Goal: Information Seeking & Learning: Learn about a topic

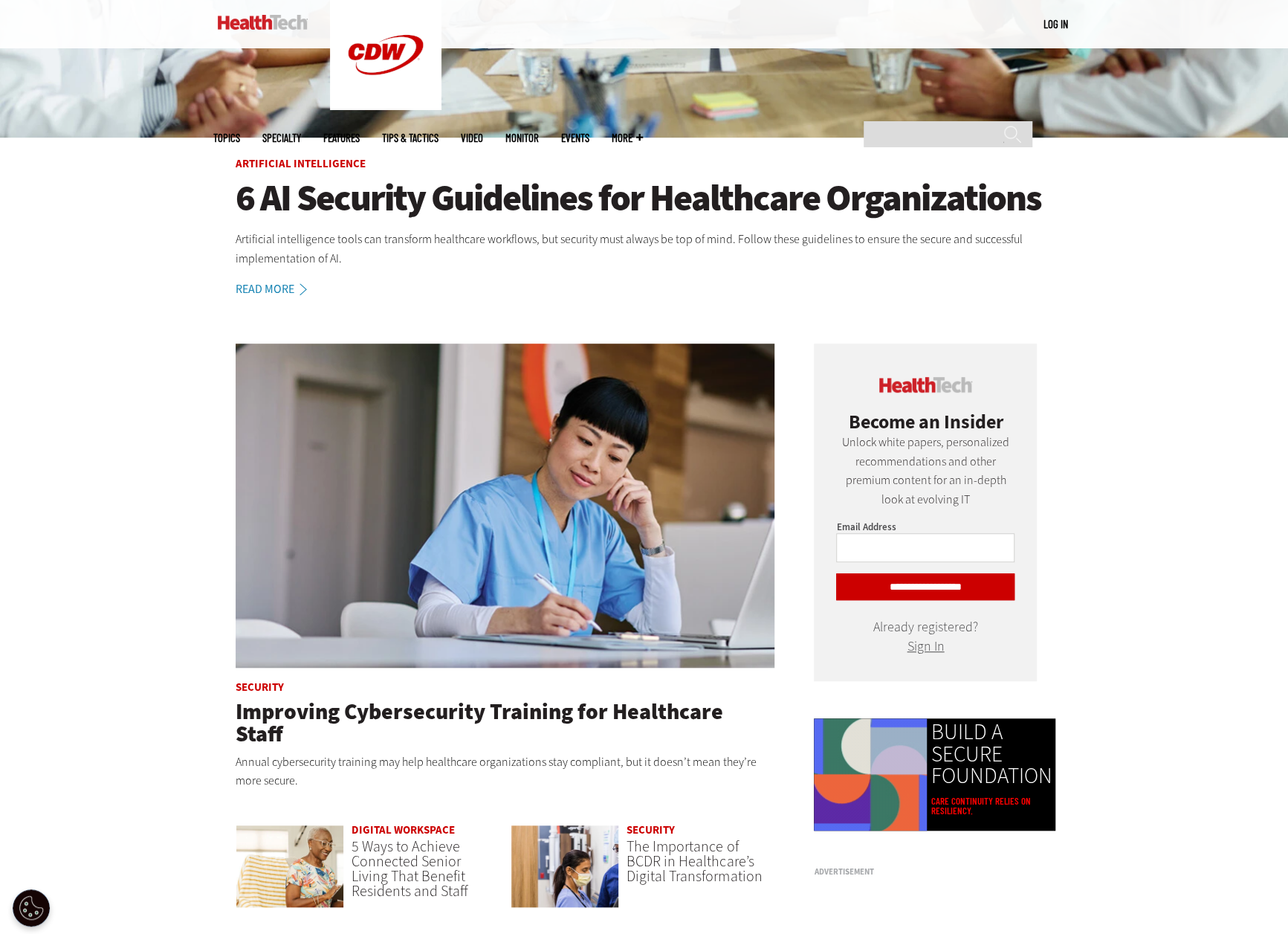
scroll to position [446, 0]
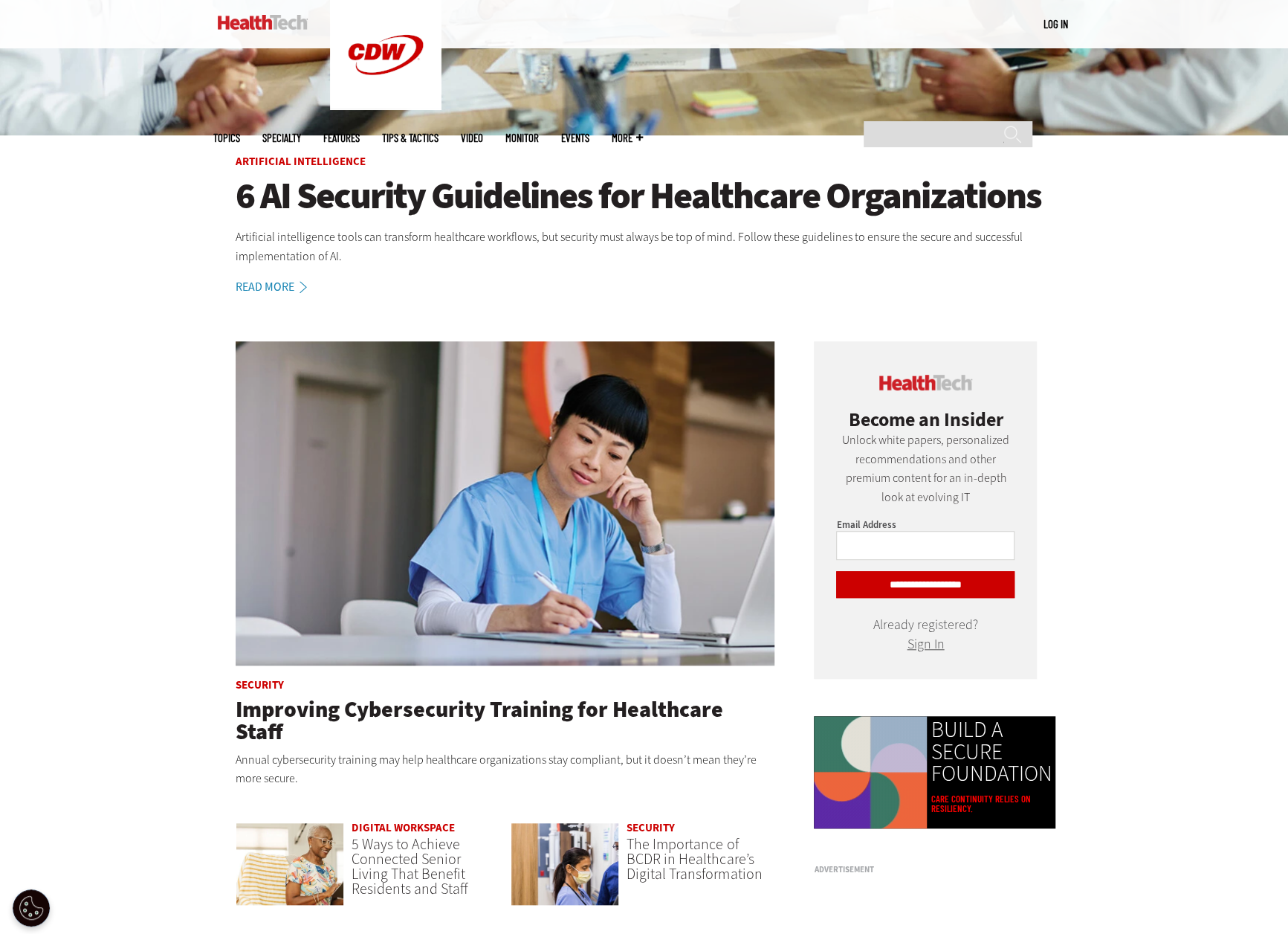
click at [582, 196] on h1 "6 AI Security Guidelines for Healthcare Organizations" at bounding box center [644, 196] width 817 height 41
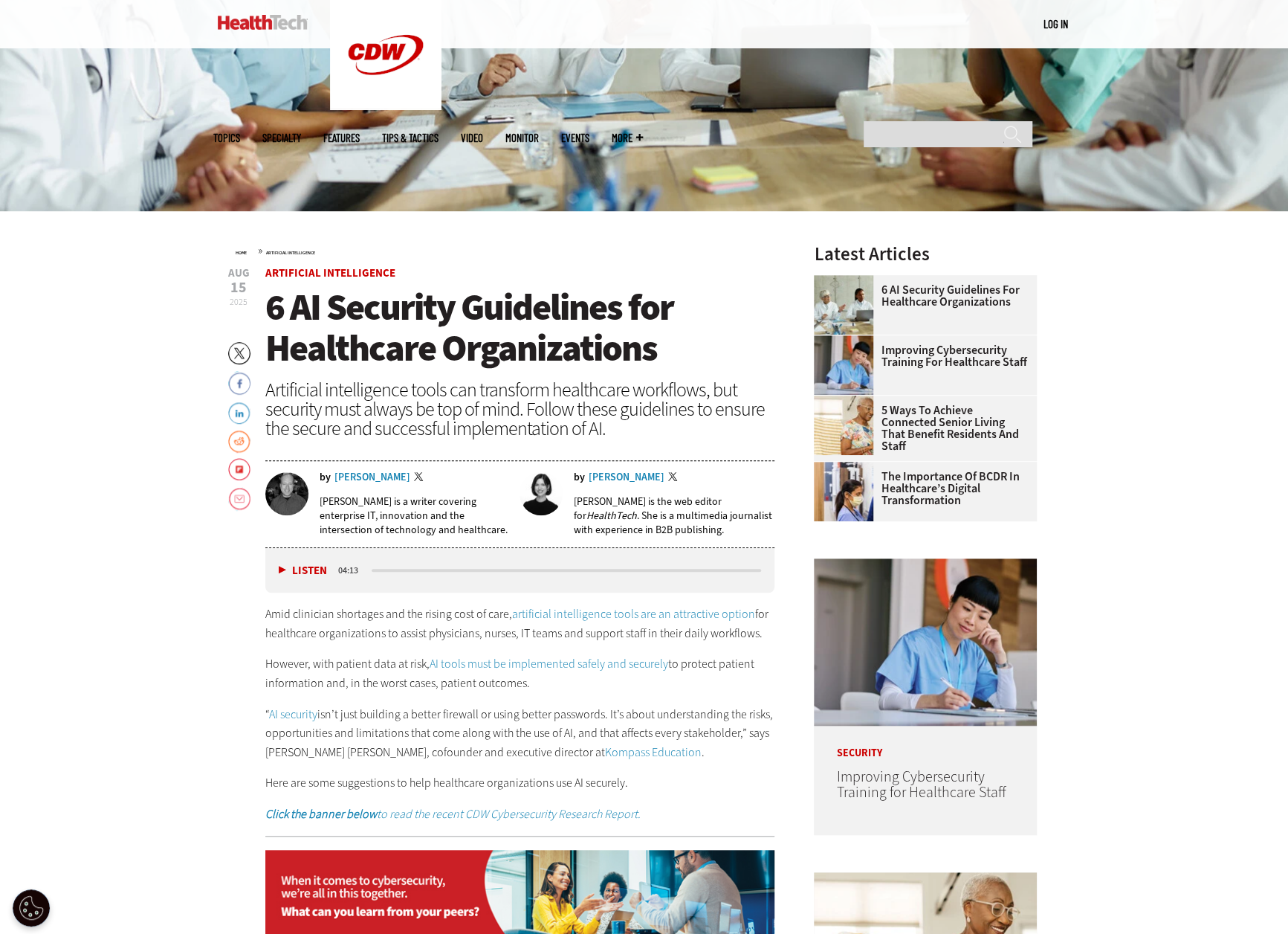
scroll to position [372, 0]
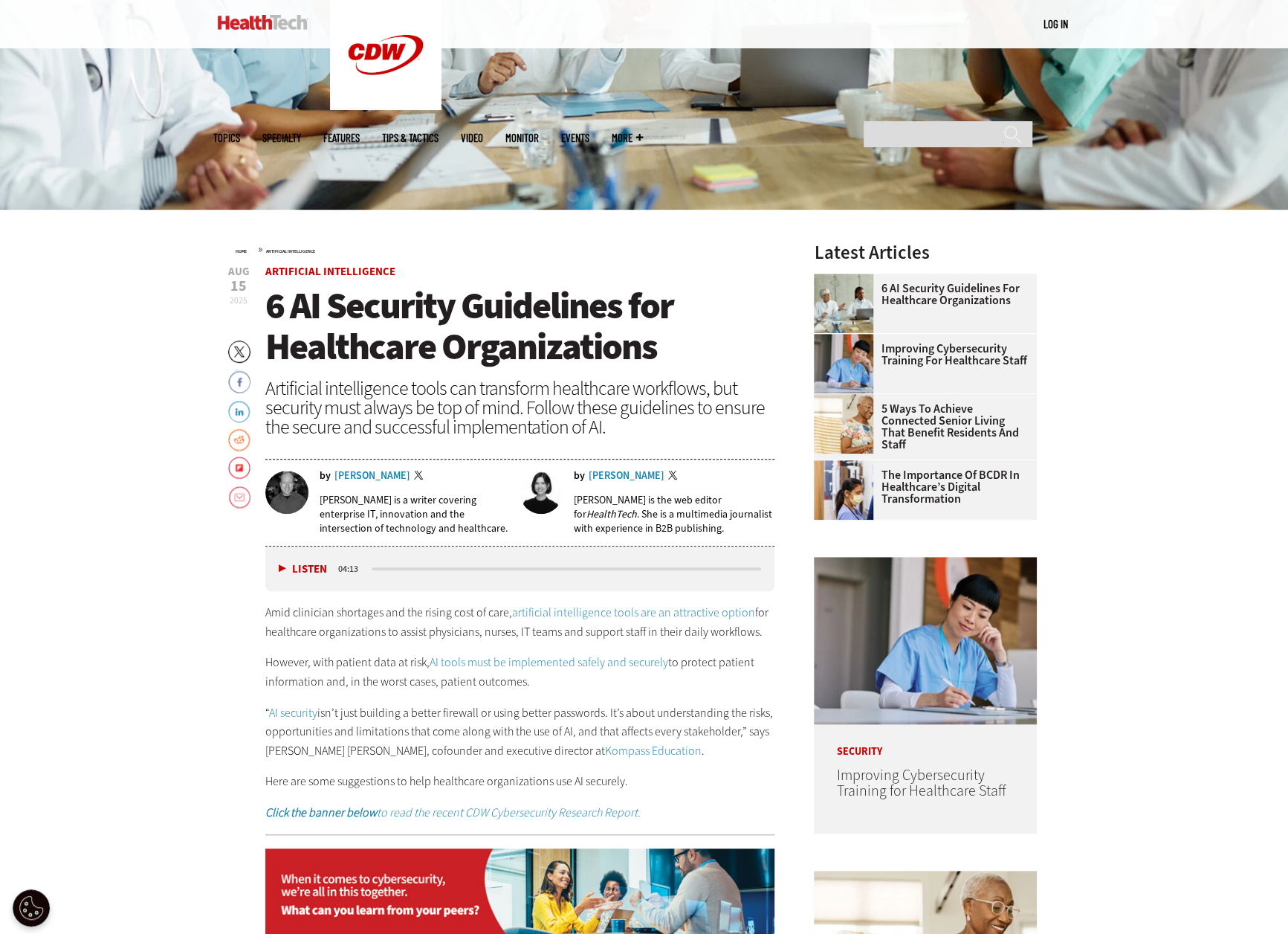
click at [494, 319] on span "6 AI Security Guidelines for Healthcare Organizations" at bounding box center [469, 326] width 408 height 90
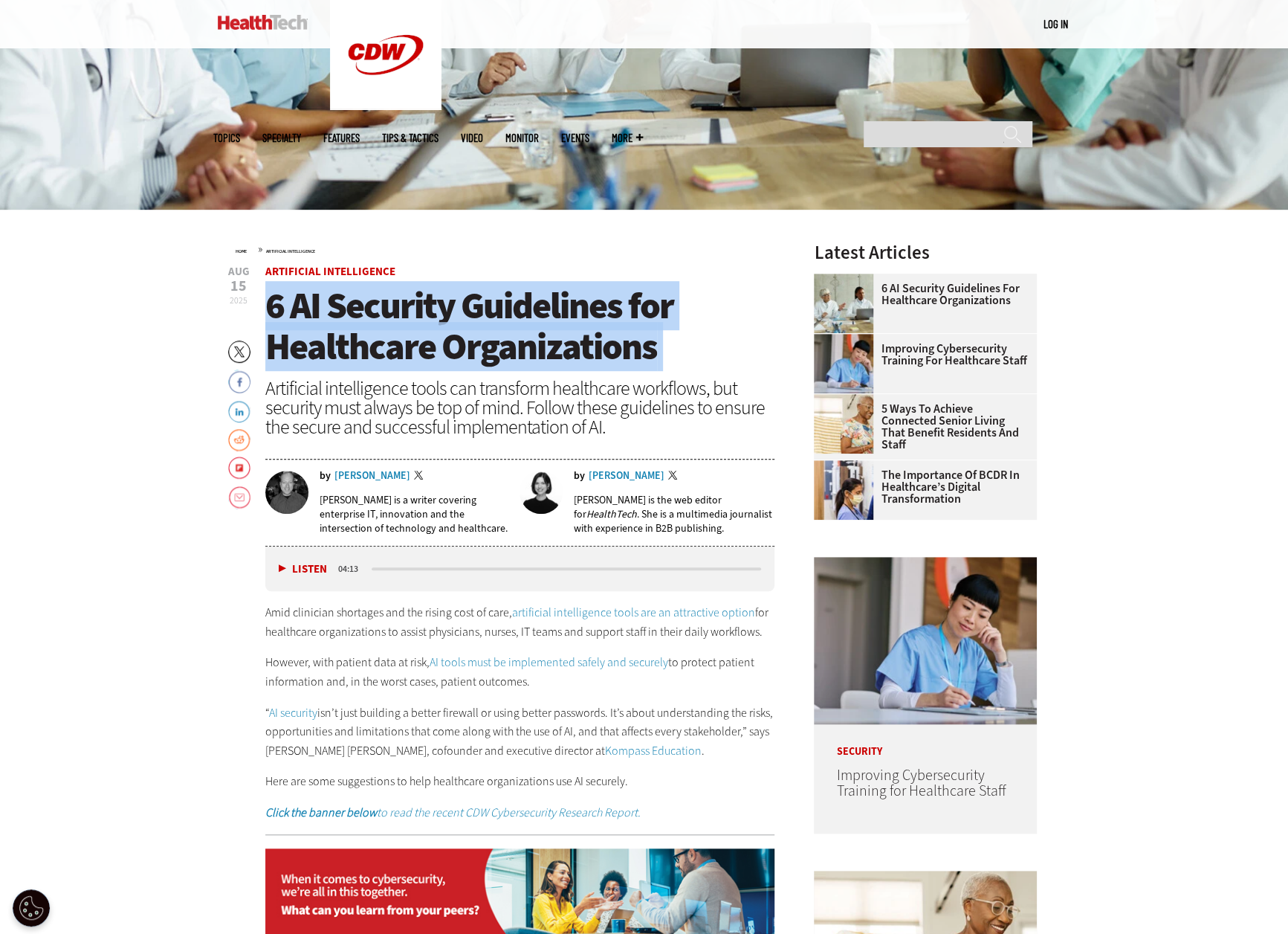
click at [494, 319] on span "6 AI Security Guidelines for Healthcare Organizations" at bounding box center [469, 326] width 408 height 90
copy header "6 AI Security Guidelines for Healthcare Organizations"
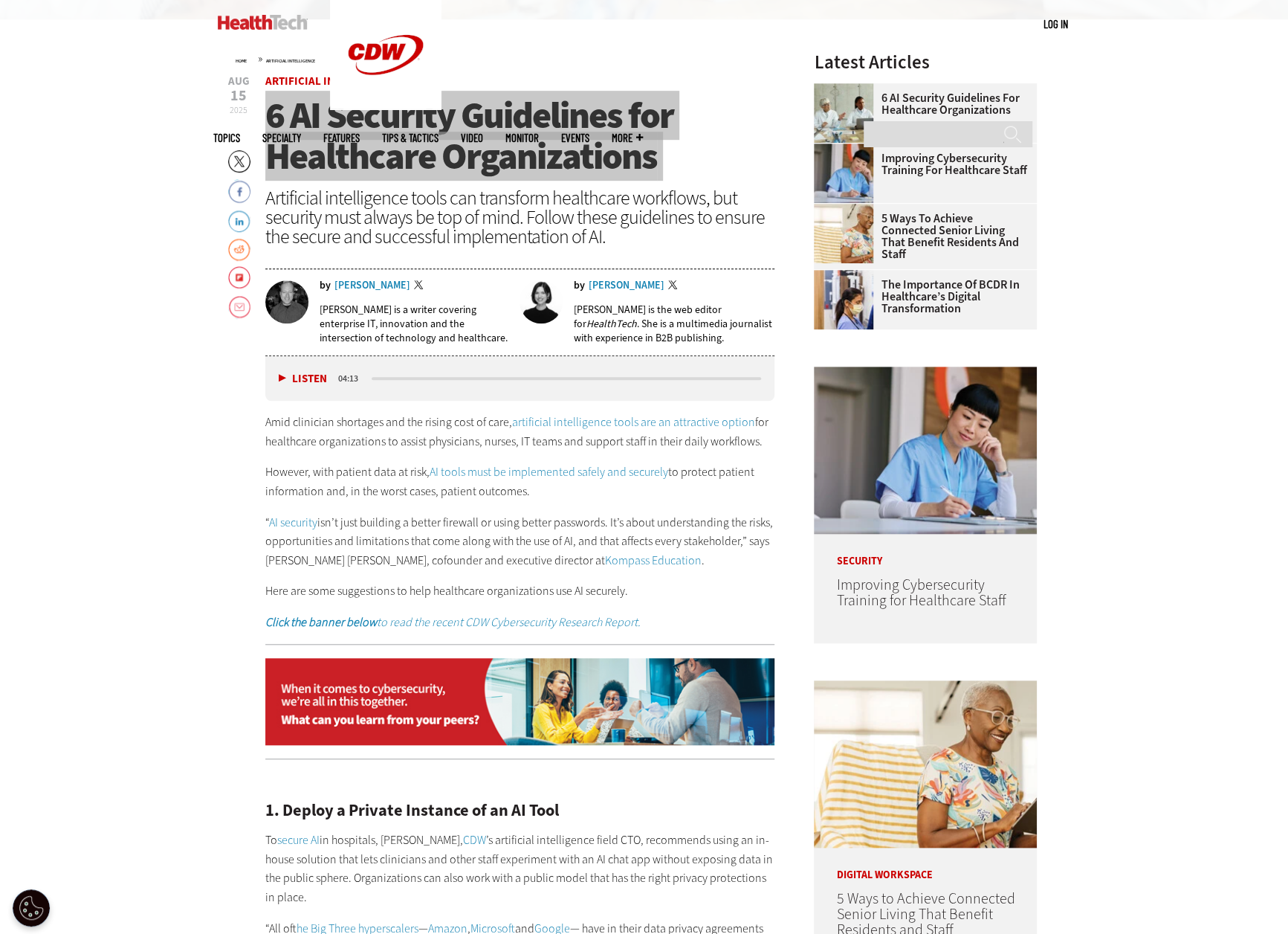
scroll to position [743, 0]
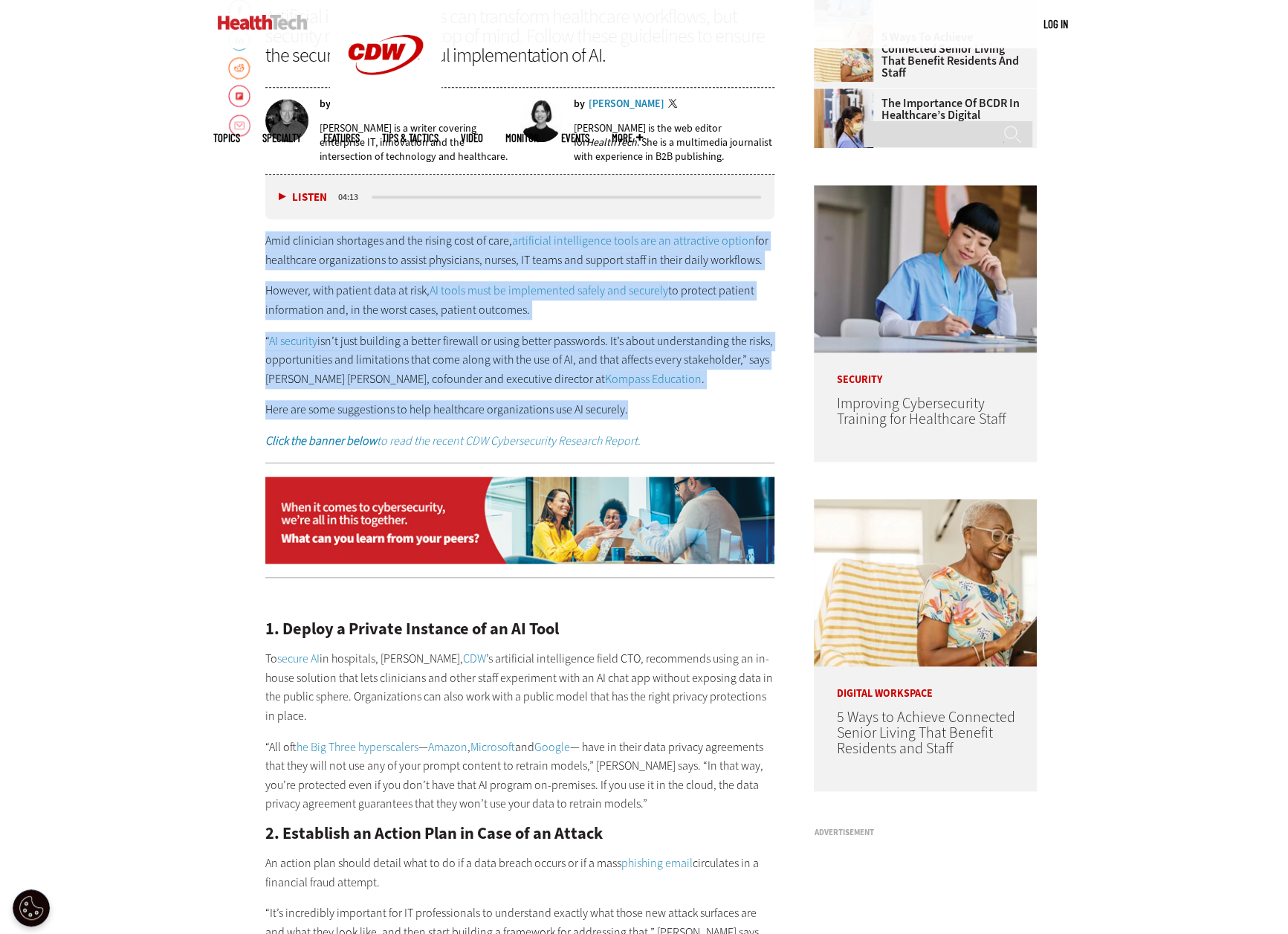
drag, startPoint x: 638, startPoint y: 408, endPoint x: 145, endPoint y: 219, distance: 528.0
click at [145, 219] on div "Become an Insider Sign up [DATE] to receive premium content! Sign Up MENU Log i…" at bounding box center [644, 902] width 1288 height 3291
copy div "Amid clinician shortages and the rising cost of care, artificial intelligence t…"
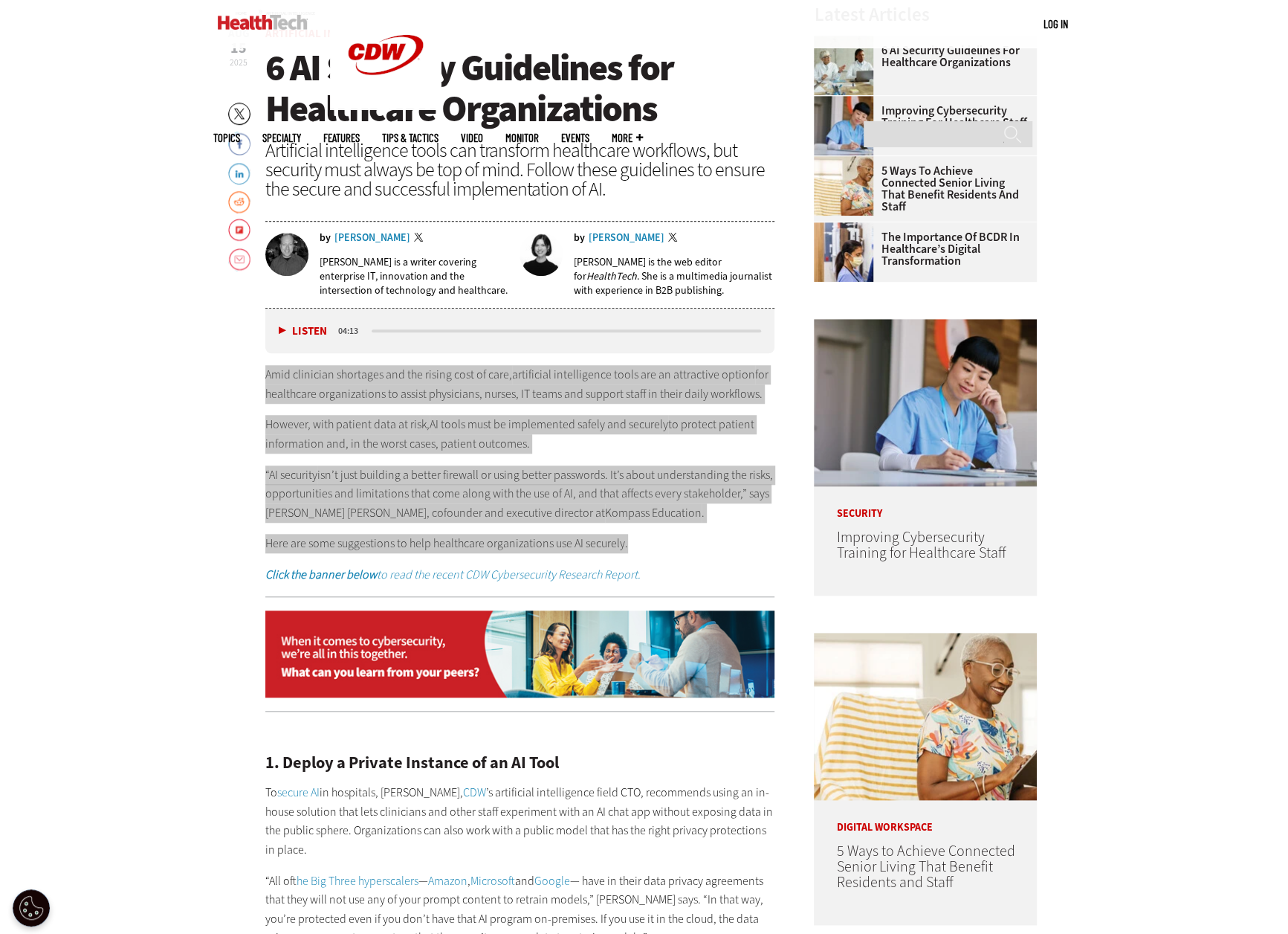
scroll to position [446, 0]
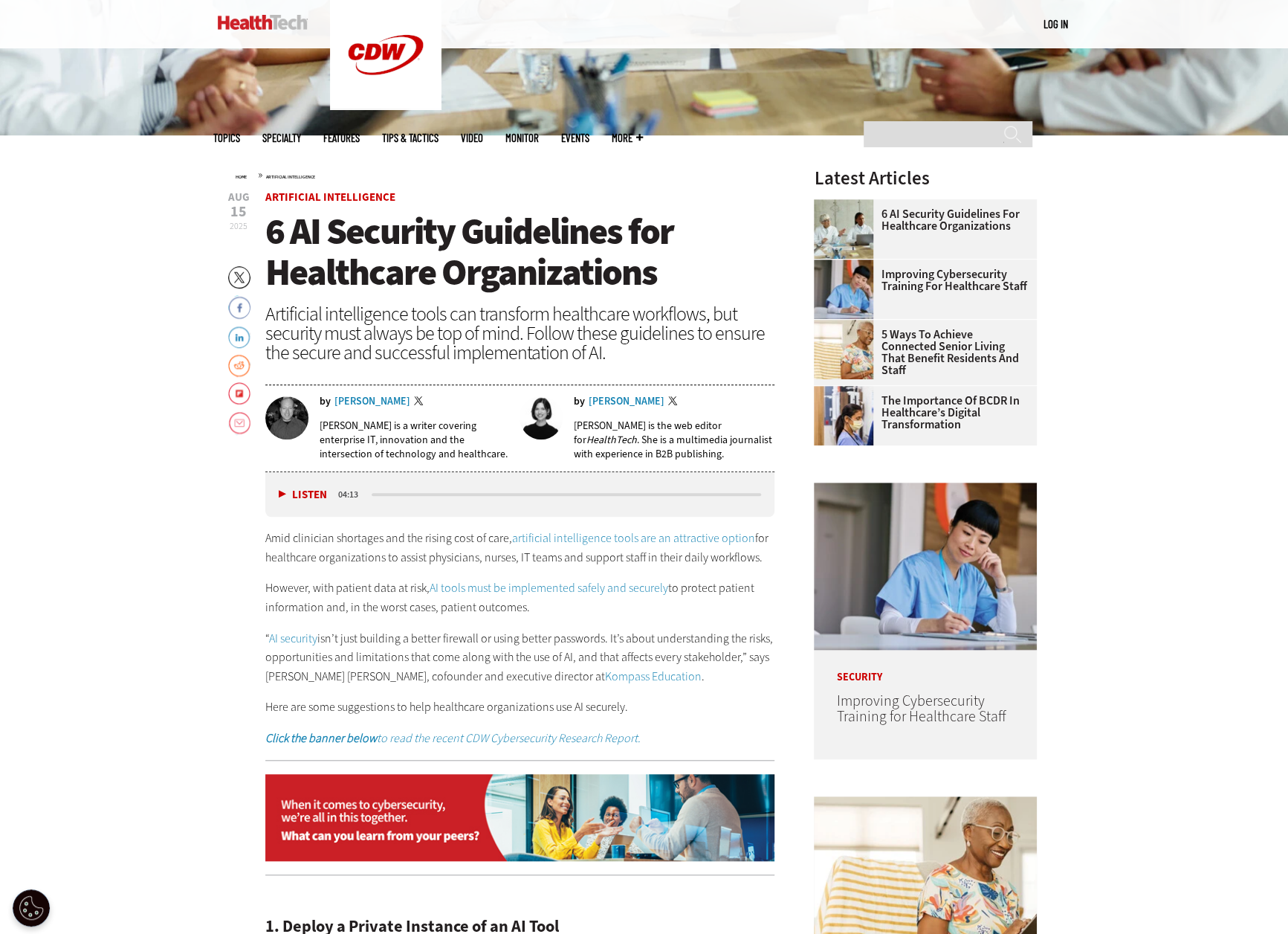
click at [455, 309] on div "Artificial intelligence tools can transform healthcare workflows, but security …" at bounding box center [520, 334] width 510 height 58
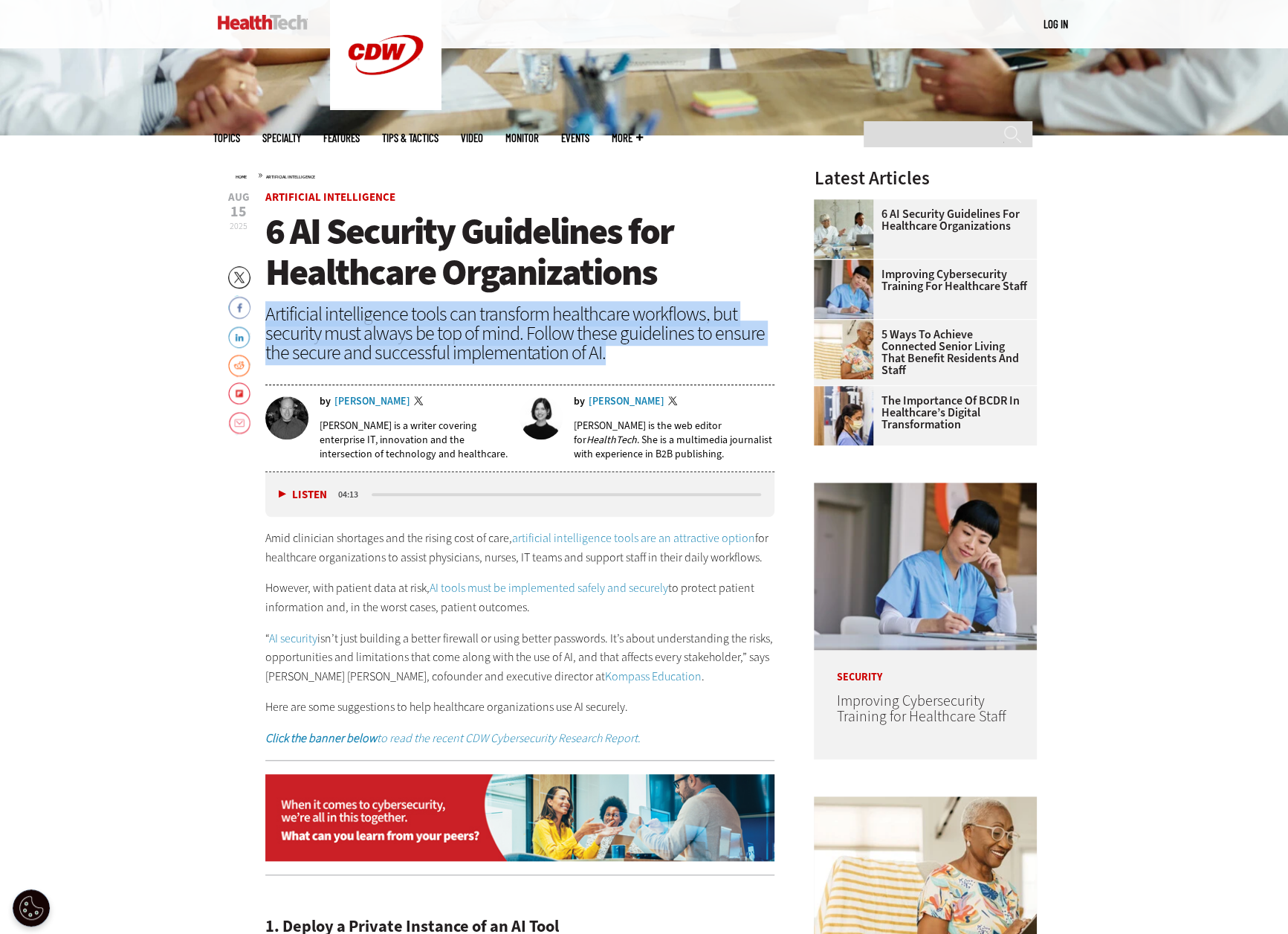
click at [455, 308] on div "Artificial intelligence tools can transform healthcare workflows, but security …" at bounding box center [520, 334] width 510 height 58
copy header "Artificial intelligence tools can transform healthcare workflows, but security …"
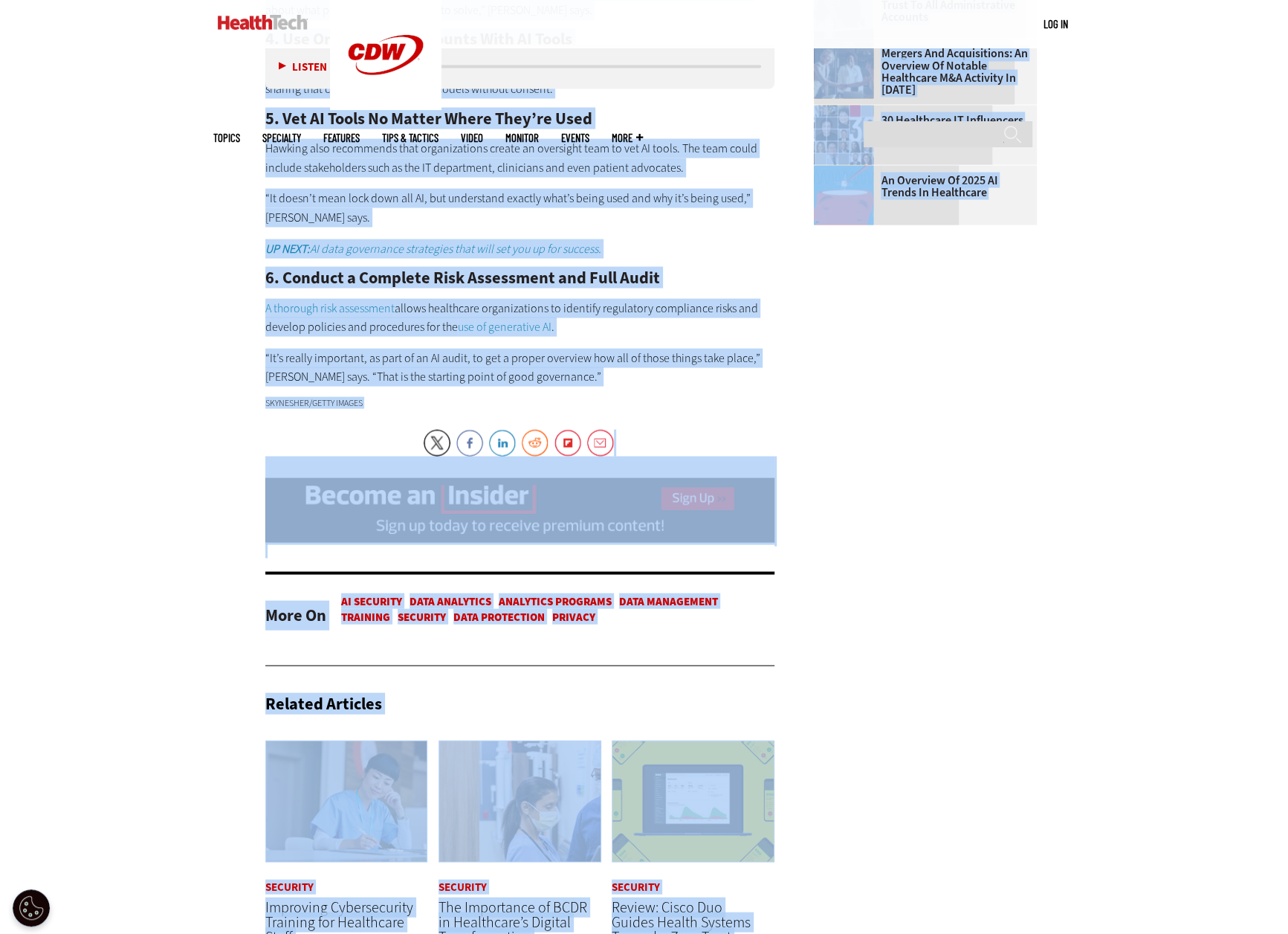
scroll to position [2112, 0]
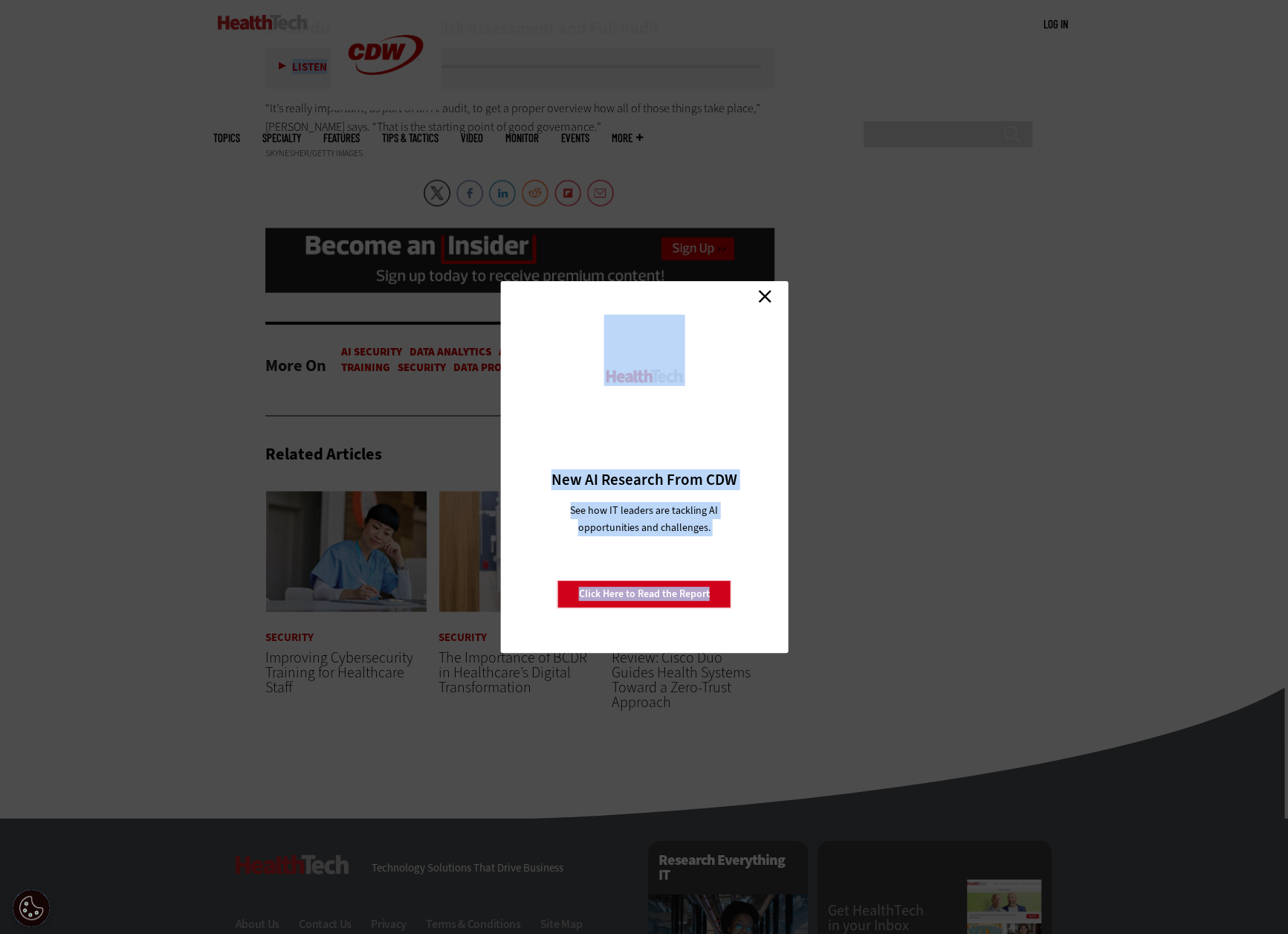
drag, startPoint x: 268, startPoint y: 105, endPoint x: 582, endPoint y: 241, distance: 342.2
click at [772, 295] on link "Close" at bounding box center [765, 296] width 23 height 23
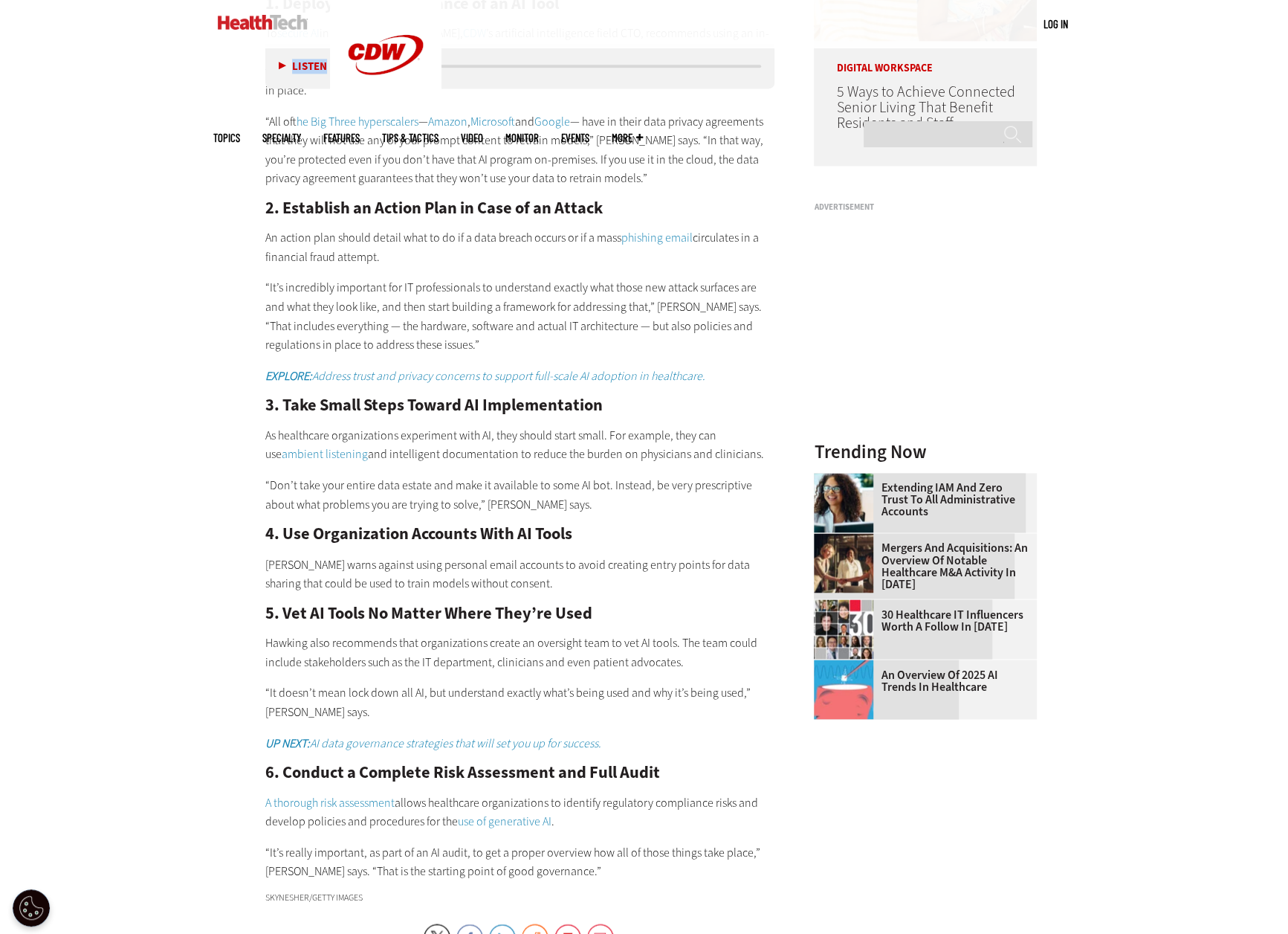
scroll to position [1145, 0]
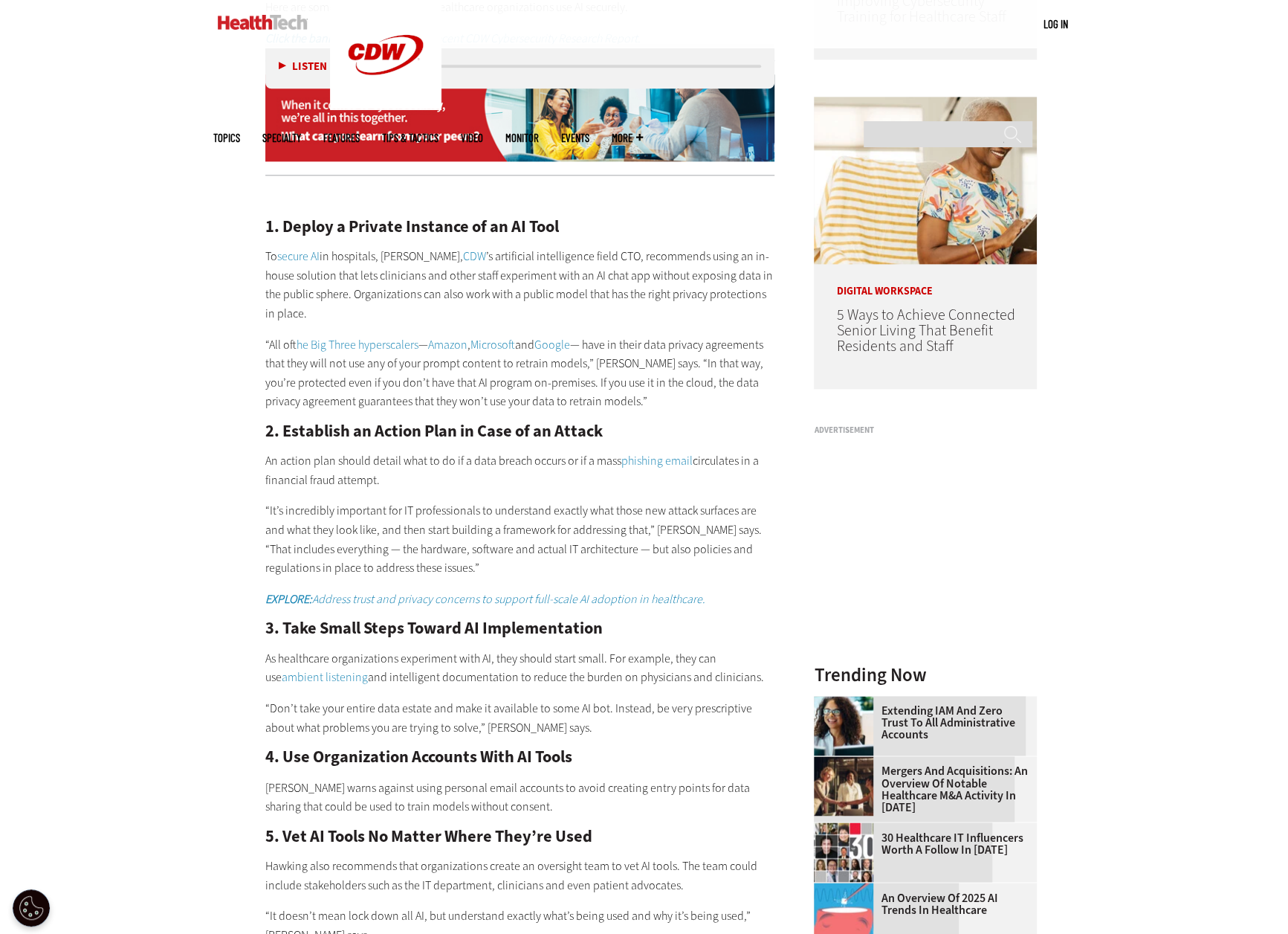
click at [209, 366] on div "Become an Insider Sign up [DATE] to receive premium content! Sign Up MENU Log i…" at bounding box center [644, 500] width 1288 height 3291
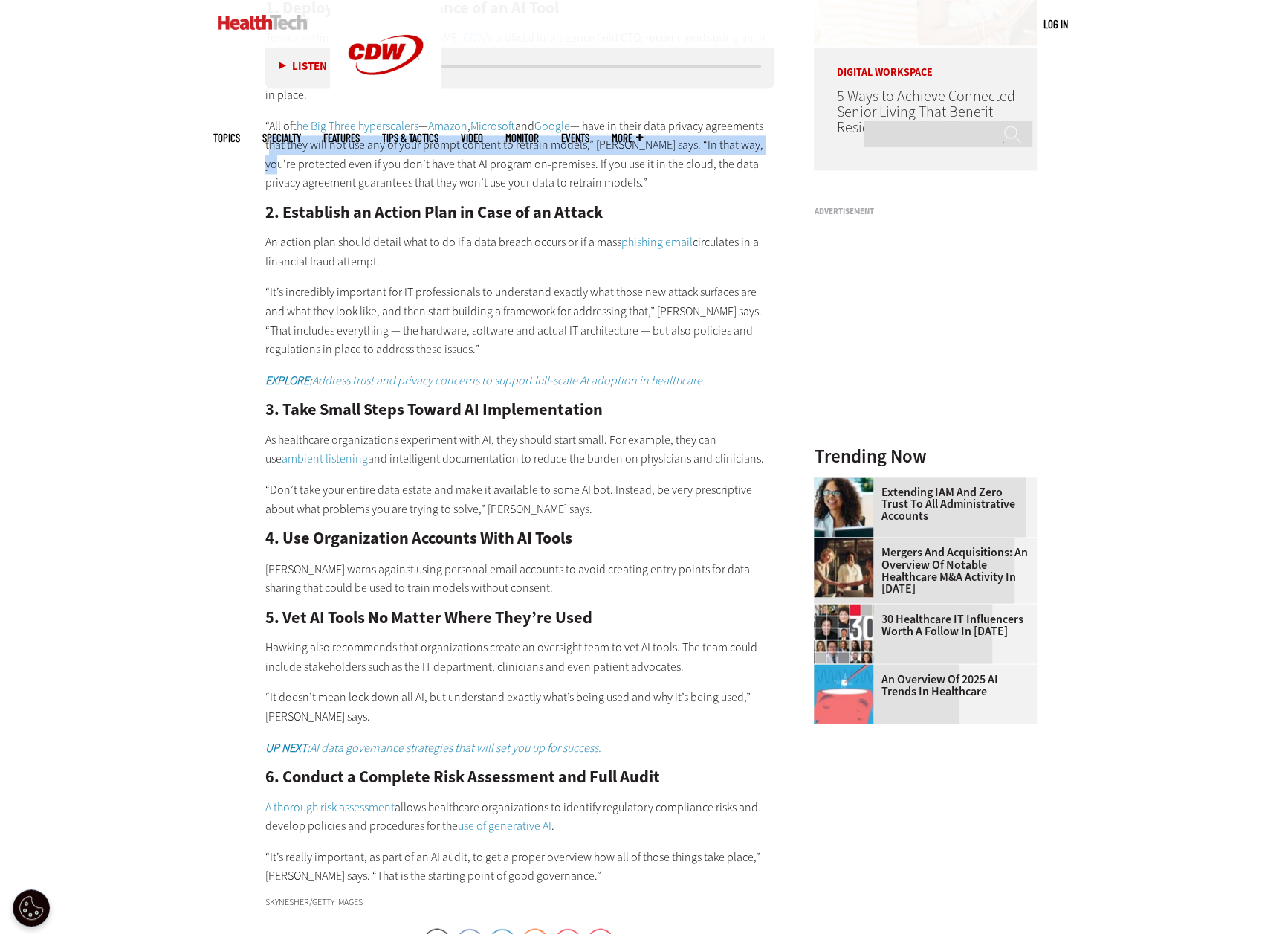
scroll to position [1740, 0]
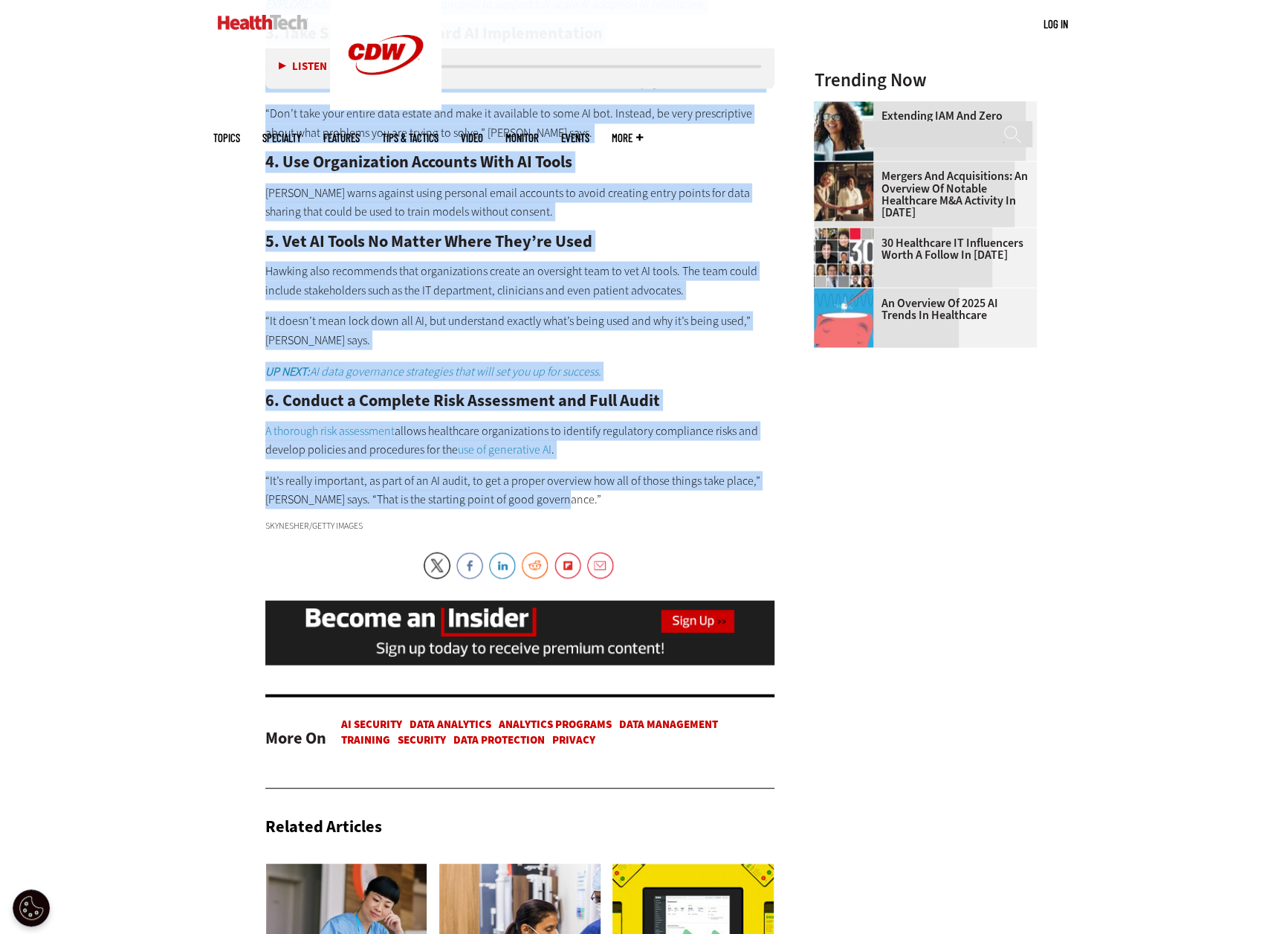
drag, startPoint x: 269, startPoint y: 226, endPoint x: 639, endPoint y: 491, distance: 455.1
click at [639, 491] on div "1. Deploy a Private Instance of an AI Tool To secure AI in hospitals, [PERSON_N…" at bounding box center [520, 50] width 510 height 916
copy div "3. Loremi d Sitamet Consecte ad el SE Doei Te incidi UT la etdolorem, Aliq Enim…"
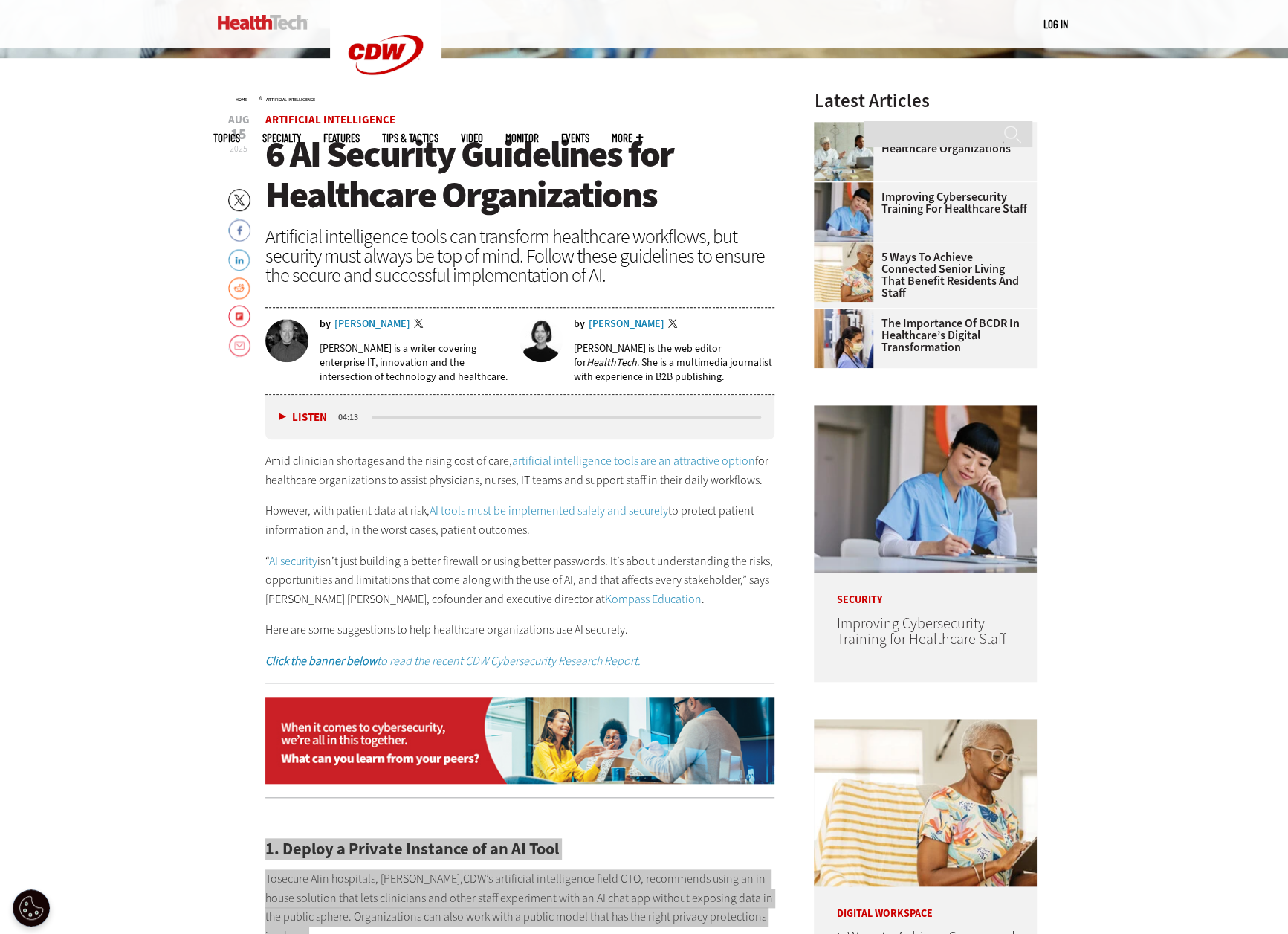
scroll to position [0, 0]
